Goal: Book appointment/travel/reservation

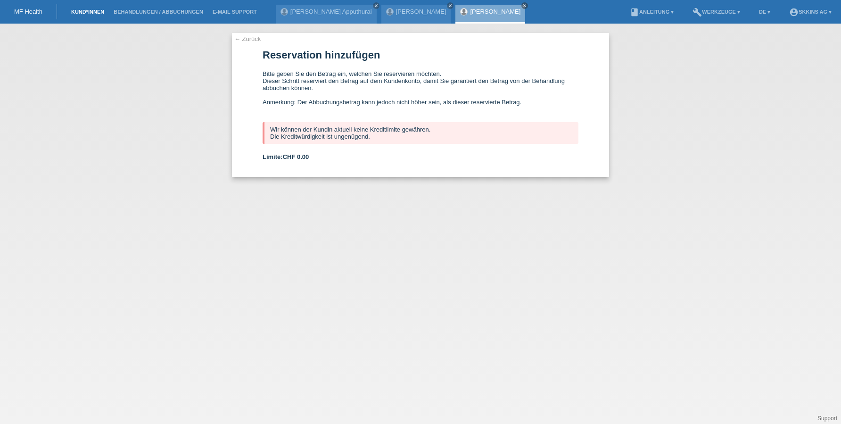
click at [107, 11] on link "Kund*innen" at bounding box center [87, 12] width 42 height 6
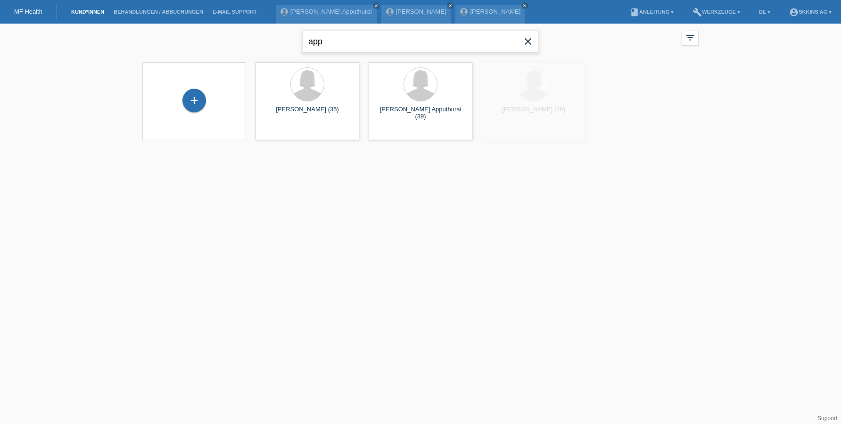
click at [326, 41] on input "app" at bounding box center [421, 42] width 236 height 22
type input "a"
type input "rahel"
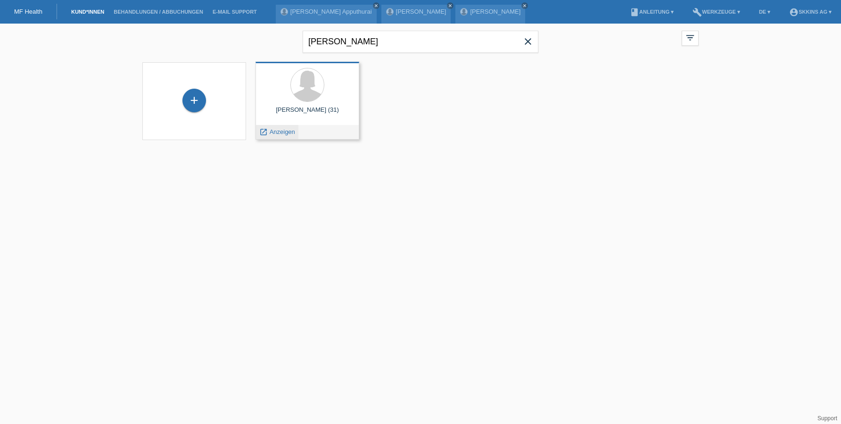
click at [291, 131] on span "Anzeigen" at bounding box center [282, 131] width 25 height 7
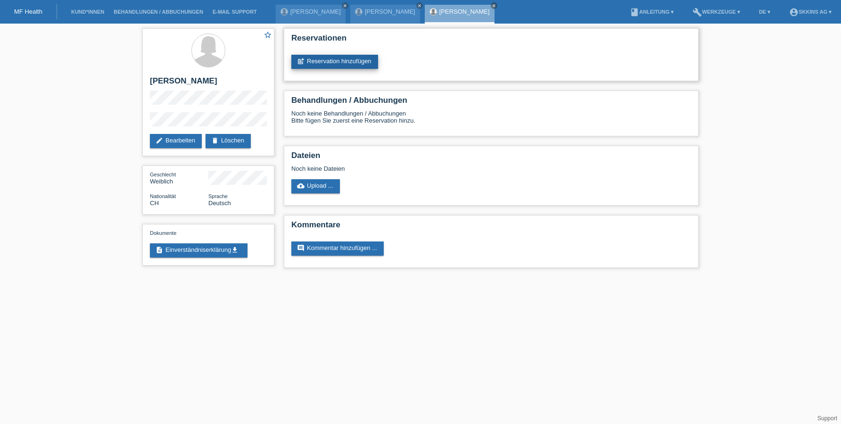
click at [320, 67] on link "post_add Reservation hinzufügen" at bounding box center [334, 62] width 87 height 14
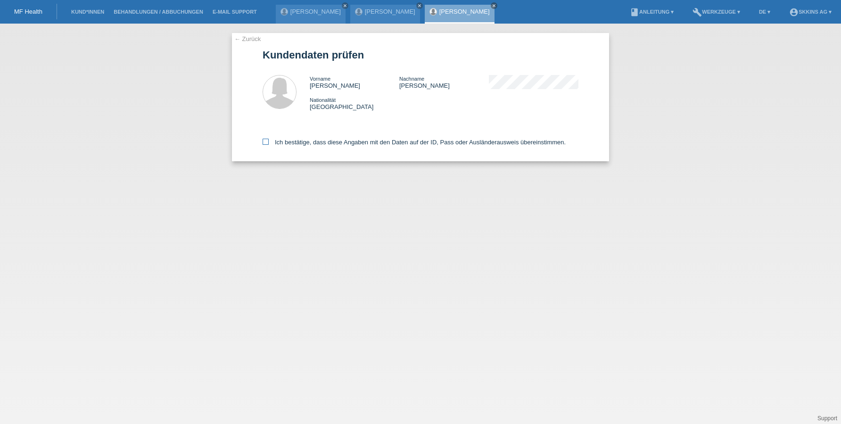
click at [268, 142] on icon at bounding box center [265, 142] width 6 height 6
click at [268, 142] on input "Ich bestätige, dass diese Angaben mit den Daten auf der ID, Pass oder Ausländer…" at bounding box center [265, 142] width 6 height 6
checkbox input "true"
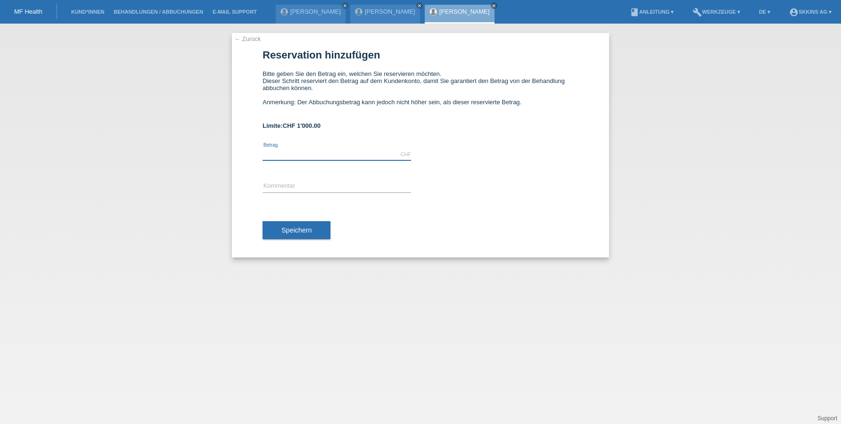
click at [302, 153] on input "text" at bounding box center [336, 154] width 148 height 12
type input "1000.00"
click at [308, 190] on input "text" at bounding box center [336, 186] width 148 height 12
type input "Behandlungen"
click at [303, 230] on span "Speichern" at bounding box center [296, 230] width 30 height 8
